Goal: Find specific page/section: Find specific page/section

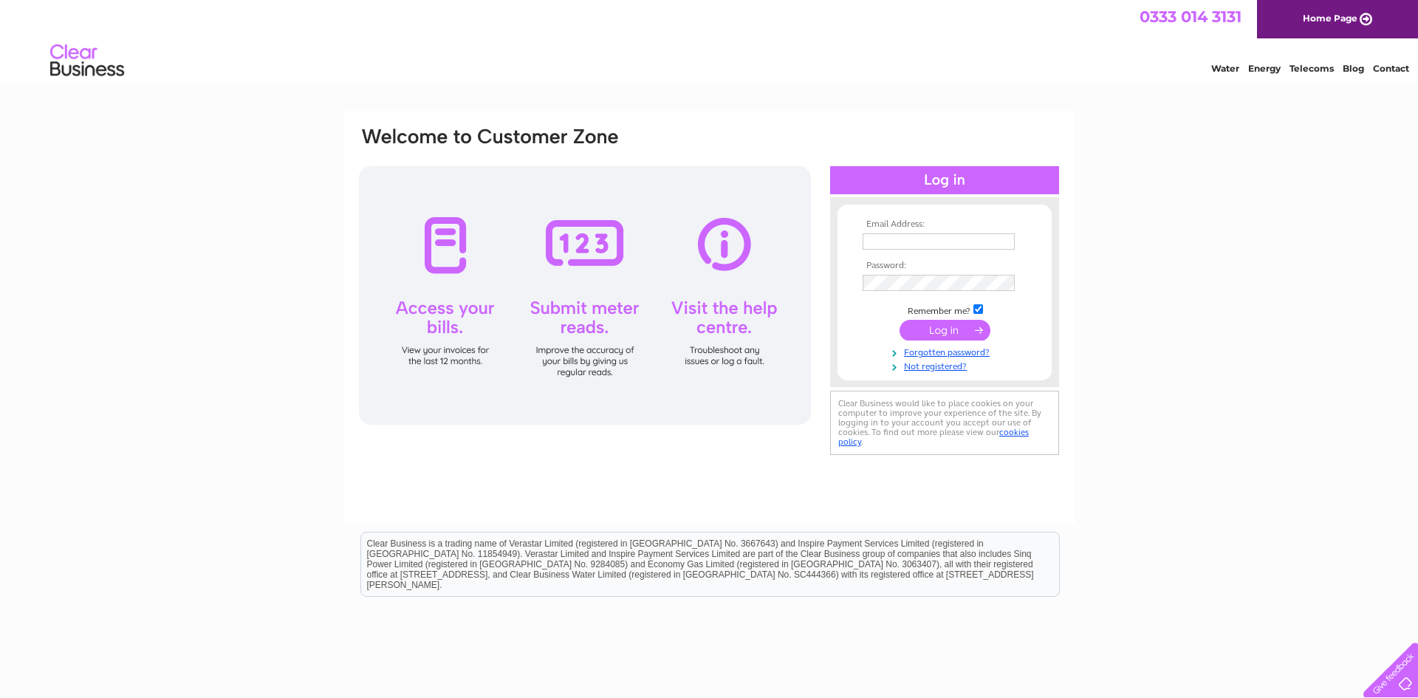
type input "kevinhasnip@hotmail.com"
click at [939, 329] on input "submit" at bounding box center [945, 330] width 91 height 21
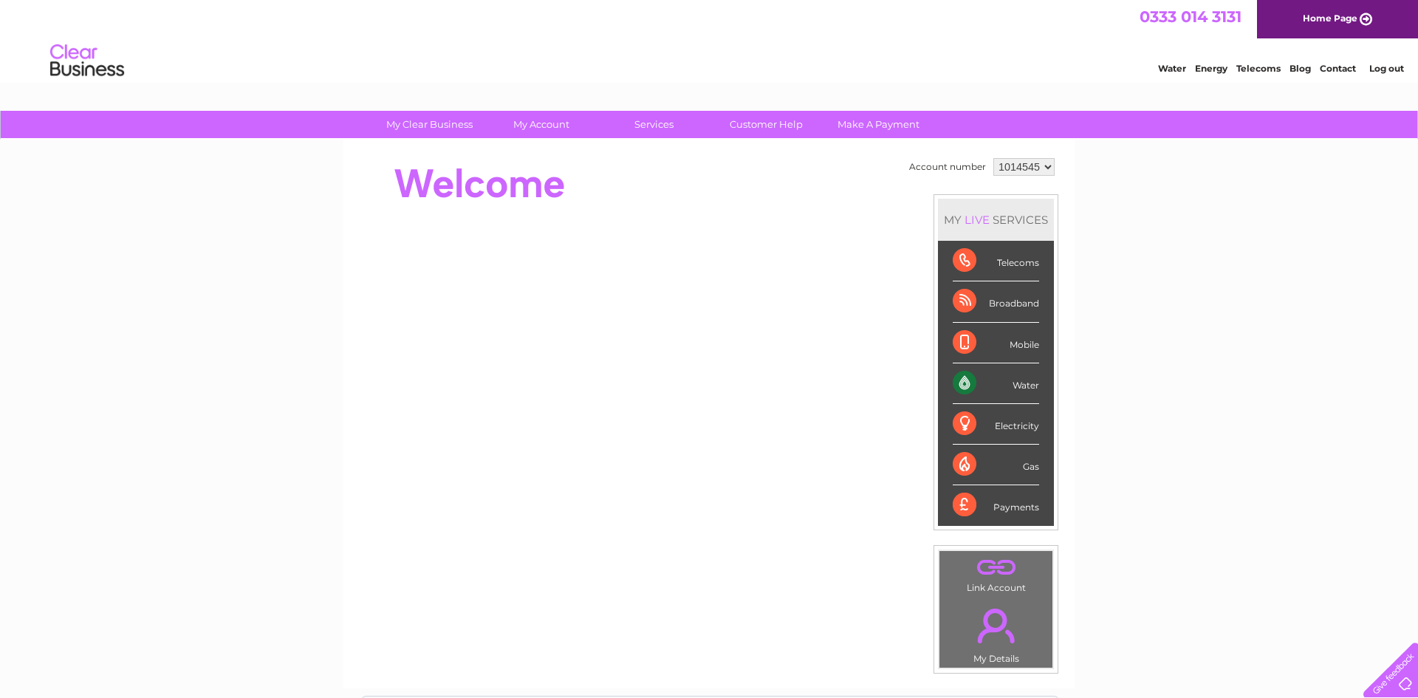
click at [1009, 508] on div "Payments" at bounding box center [996, 505] width 86 height 40
click at [746, 121] on link "Customer Help" at bounding box center [766, 124] width 122 height 27
